Goal: Transaction & Acquisition: Subscribe to service/newsletter

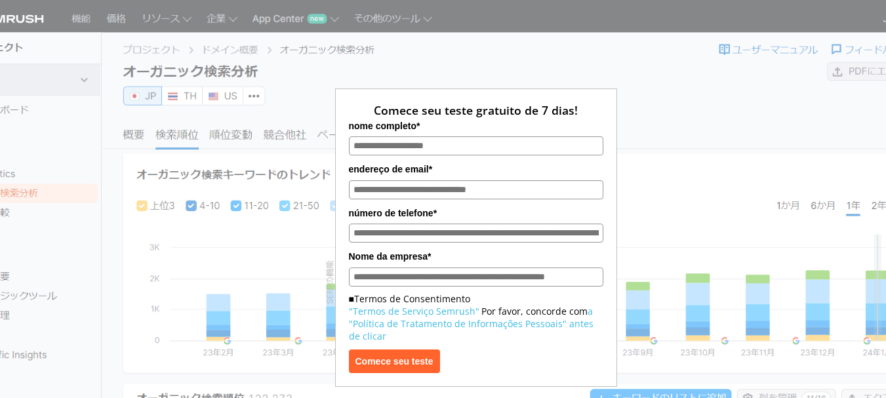
click at [681, 98] on div "Comece seu teste gratuito de 7 dias! nome completo* endereço de email* número d…" at bounding box center [476, 201] width 656 height 371
click at [714, 215] on div "Comece seu teste gratuito de 7 dias! nome completo* endereço de email* número d…" at bounding box center [476, 201] width 656 height 371
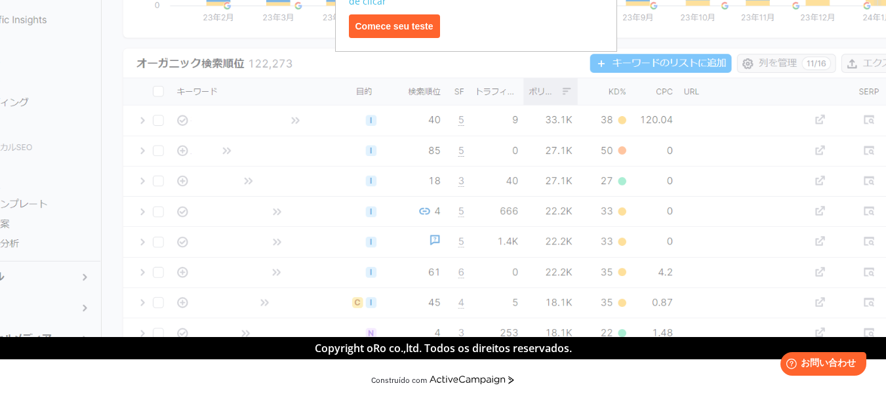
scroll to position [344, 0]
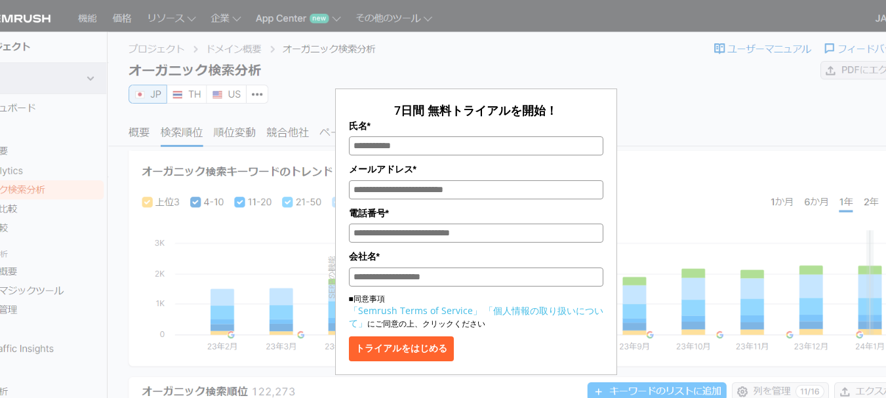
click at [709, 130] on div "7日間 無料トライアルを開始！ 氏名* メールアドレス* 電話番号* 会社名* ■同意事項 「Semrush Terms of Service」 「個人情報の…" at bounding box center [476, 195] width 656 height 359
